Goal: Information Seeking & Learning: Learn about a topic

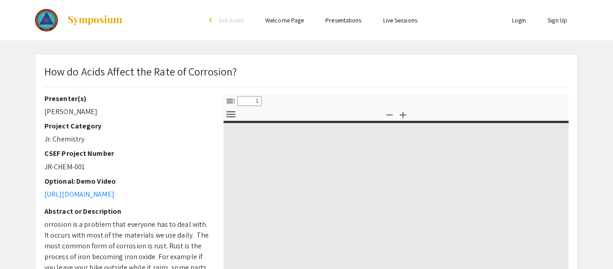
select select "custom"
type input "0"
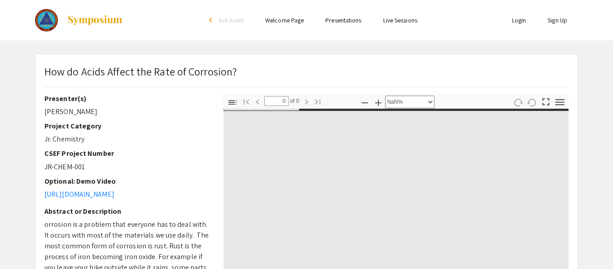
select select "auto"
type input "1"
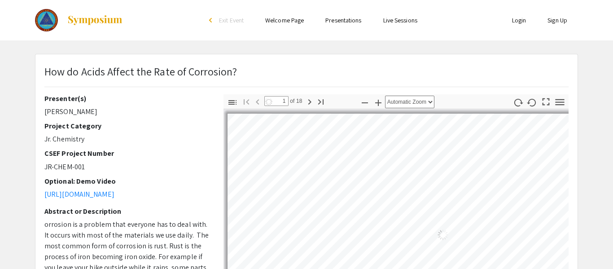
select select "auto"
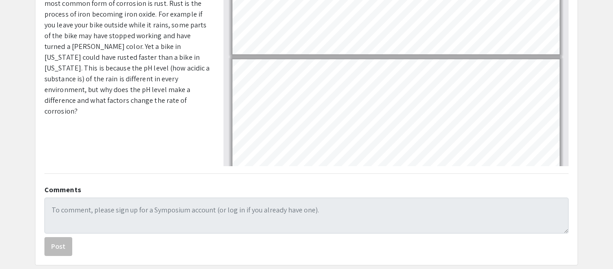
scroll to position [250, 0]
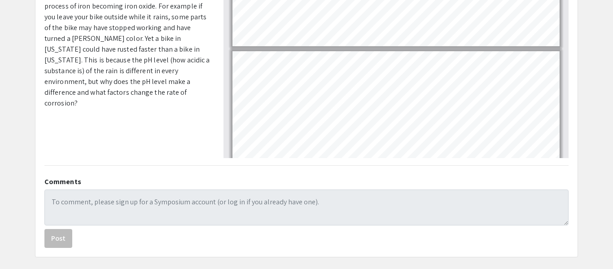
drag, startPoint x: 156, startPoint y: 49, endPoint x: 174, endPoint y: 62, distance: 22.5
click at [174, 62] on span "orrosion is a problem that everyone has to deal with. It occurs with most of th…" at bounding box center [126, 38] width 165 height 139
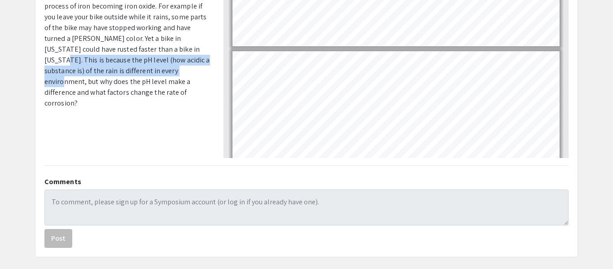
drag, startPoint x: 156, startPoint y: 48, endPoint x: 136, endPoint y: 74, distance: 32.9
click at [136, 74] on span "orrosion is a problem that everyone has to deal with. It occurs with most of th…" at bounding box center [126, 38] width 165 height 139
click at [139, 116] on p at bounding box center [126, 121] width 165 height 11
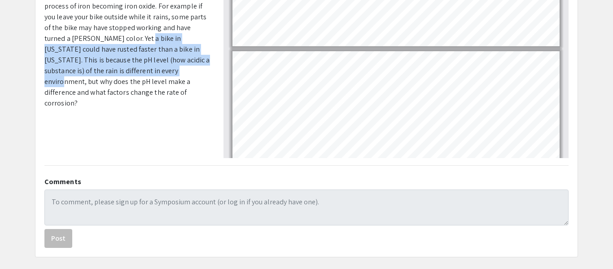
drag, startPoint x: 118, startPoint y: 40, endPoint x: 136, endPoint y: 72, distance: 36.5
click at [136, 72] on span "orrosion is a problem that everyone has to deal with. It occurs with most of th…" at bounding box center [126, 38] width 165 height 139
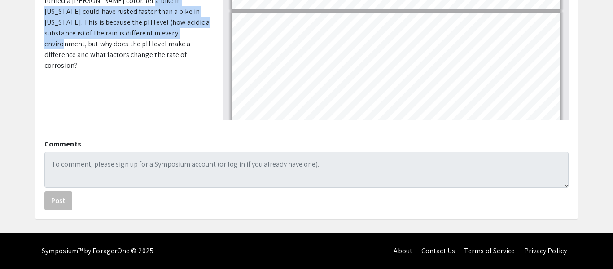
copy span "a bike in [US_STATE] could have rusted faster than a bike in [US_STATE]. This i…"
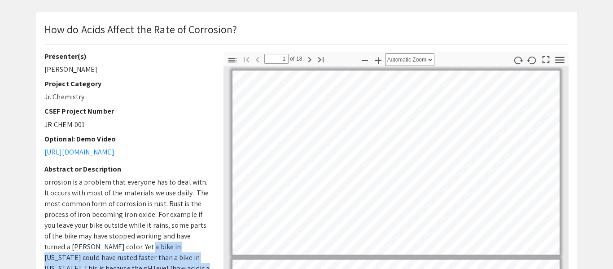
scroll to position [40, 0]
